Goal: Check status: Check status

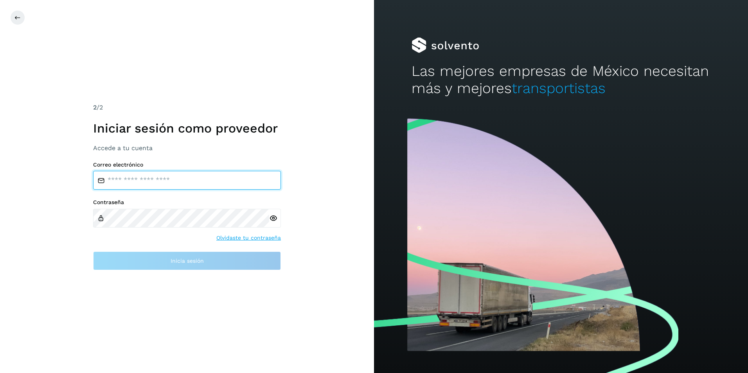
click at [138, 172] on input "email" at bounding box center [187, 180] width 188 height 19
paste input "**********"
type input "**********"
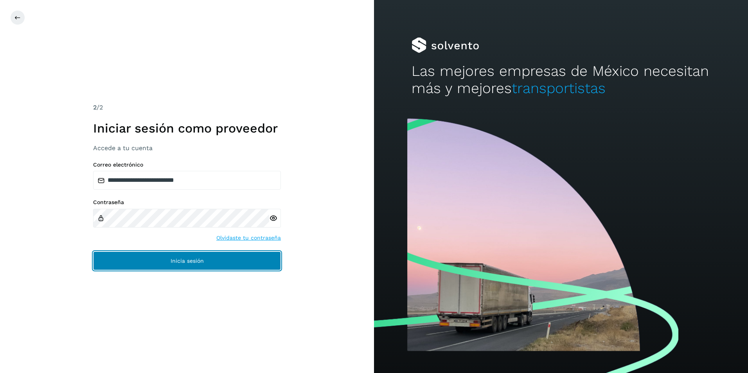
drag, startPoint x: 178, startPoint y: 260, endPoint x: 174, endPoint y: 255, distance: 6.6
click at [178, 259] on span "Inicia sesión" at bounding box center [186, 260] width 33 height 5
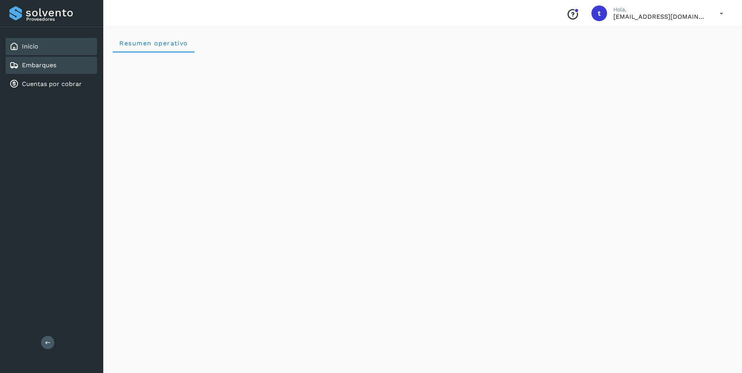
click at [41, 62] on link "Embarques" at bounding box center [39, 64] width 34 height 7
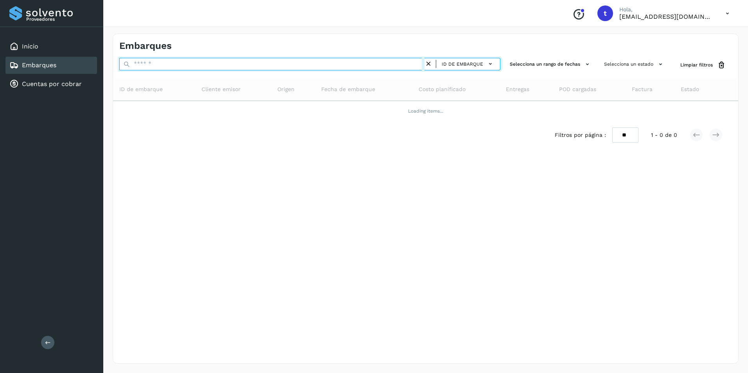
click at [177, 68] on input "text" at bounding box center [271, 64] width 305 height 13
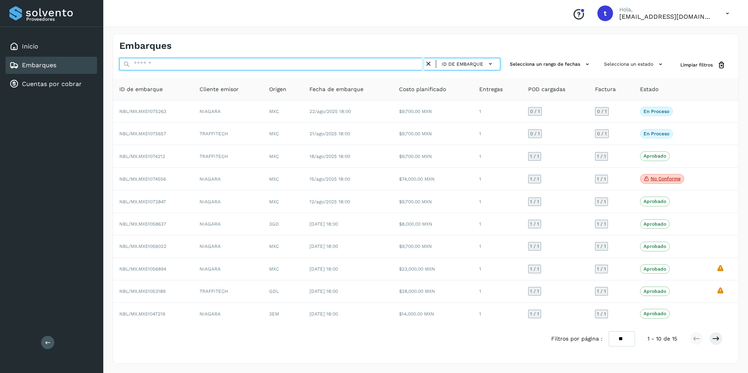
paste input "**********"
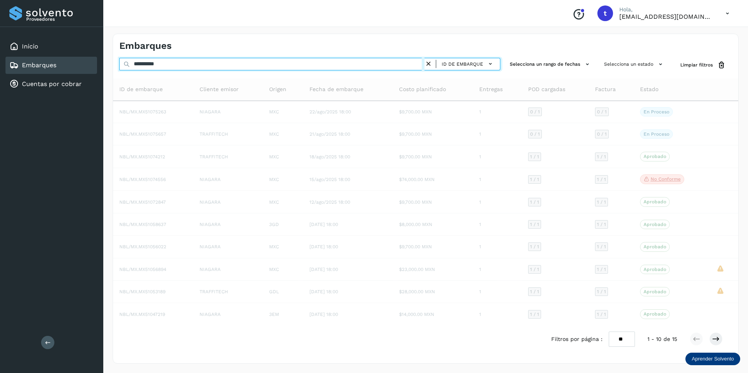
type input "**********"
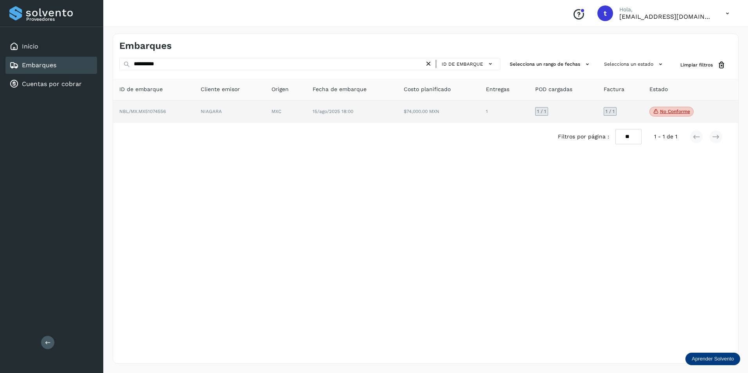
click at [194, 118] on td "NBL/MX.MX51074556" at bounding box center [229, 111] width 71 height 23
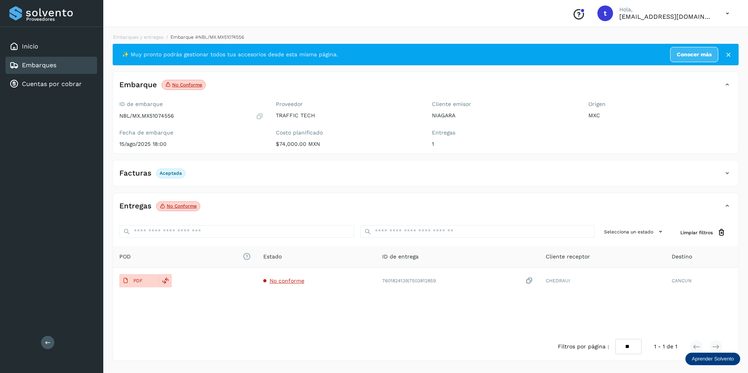
click at [180, 205] on p "No conforme" at bounding box center [182, 205] width 30 height 5
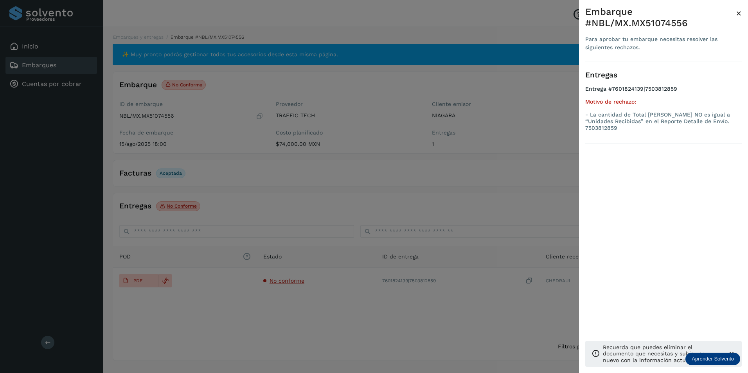
click at [735, 11] on div "Embarque #NBL/MX.MX51074556" at bounding box center [660, 17] width 151 height 23
click at [732, 16] on div "Embarque #NBL/MX.MX51074556" at bounding box center [660, 17] width 151 height 23
click at [735, 16] on div "Embarque #NBL/MX.MX51074556 Para aprobar tu embarque necesitas resolver las sig…" at bounding box center [663, 33] width 156 height 55
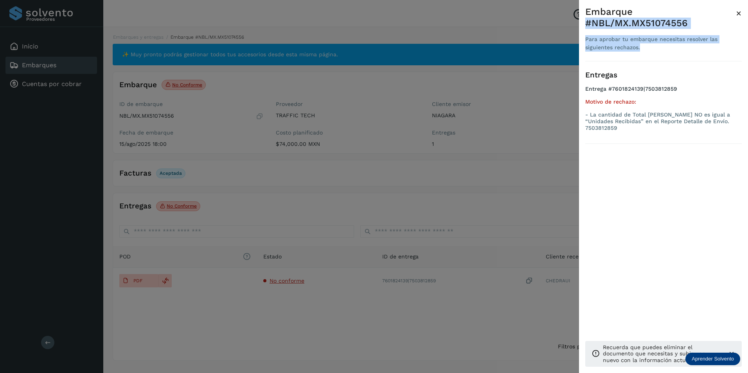
click at [735, 14] on span "×" at bounding box center [738, 13] width 6 height 11
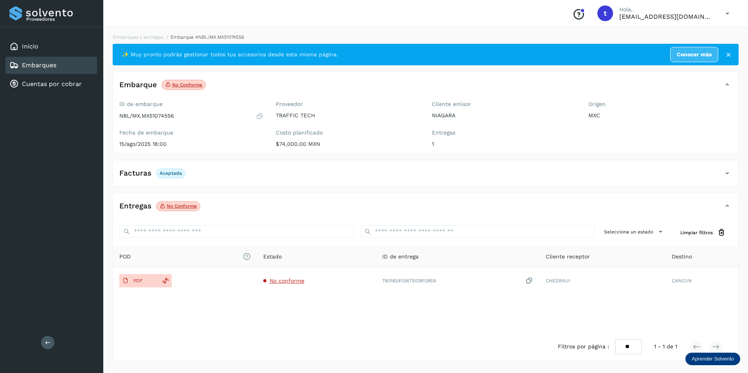
click at [203, 175] on div "Facturas Aceptada" at bounding box center [417, 173] width 609 height 13
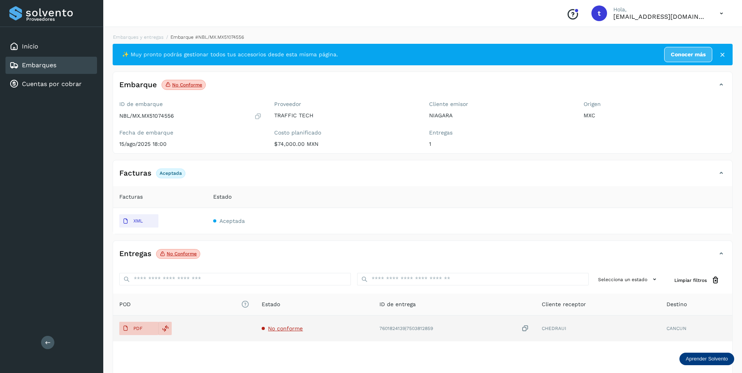
click at [466, 331] on div "7601824139|7503812859" at bounding box center [454, 329] width 150 height 8
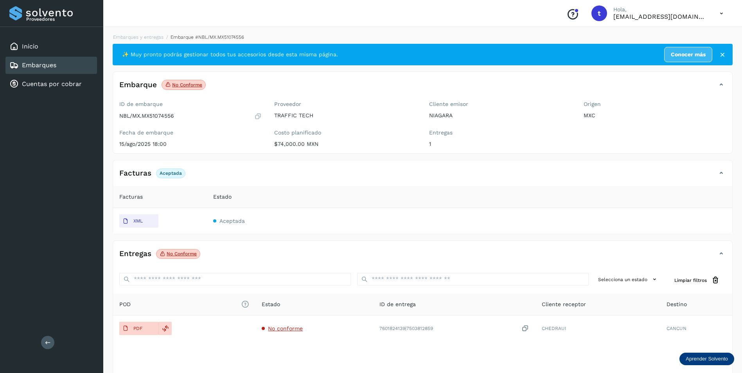
click at [179, 252] on p "No conforme" at bounding box center [182, 253] width 30 height 5
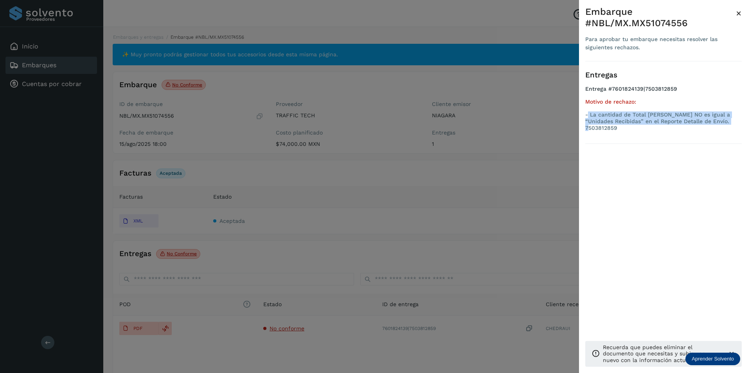
drag, startPoint x: 587, startPoint y: 113, endPoint x: 717, endPoint y: 118, distance: 130.3
click at [717, 118] on p "- La cantidad de Total [PERSON_NAME] NO es igual a “Unidades Recibidas” en el R…" at bounding box center [663, 121] width 156 height 20
click at [690, 129] on div "Entregas Entrega #7601824139|7503812859 Motivo de rechazo: - La cantidad de Tot…" at bounding box center [663, 102] width 156 height 83
click at [333, 179] on div at bounding box center [374, 186] width 748 height 373
